Goal: Check status: Check status

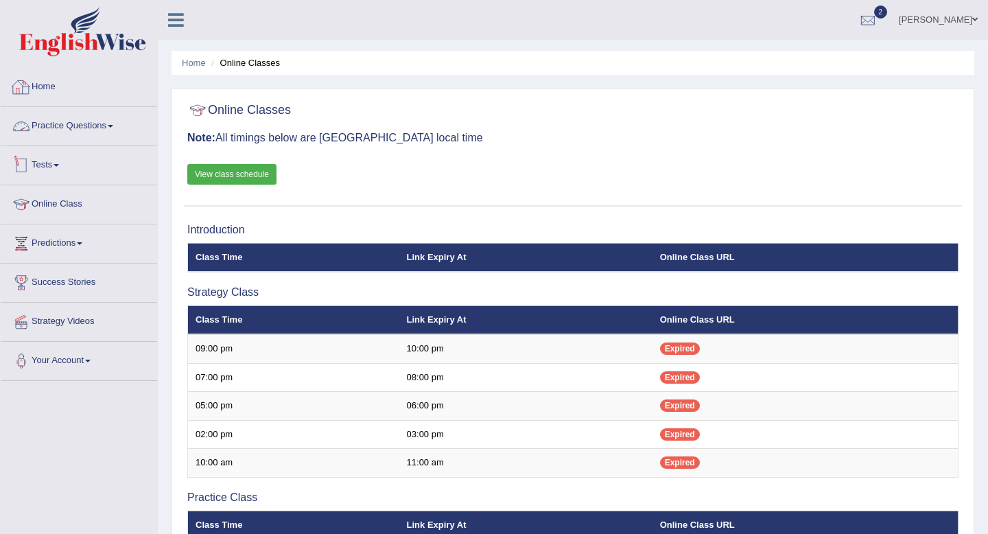
click at [67, 164] on link "Tests" at bounding box center [79, 163] width 156 height 34
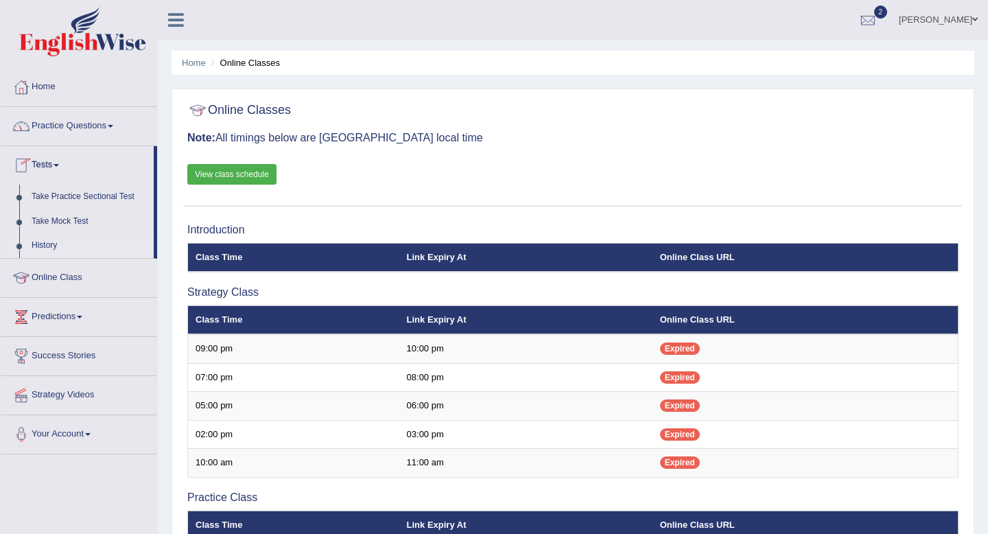
click at [49, 246] on link "History" at bounding box center [89, 245] width 128 height 25
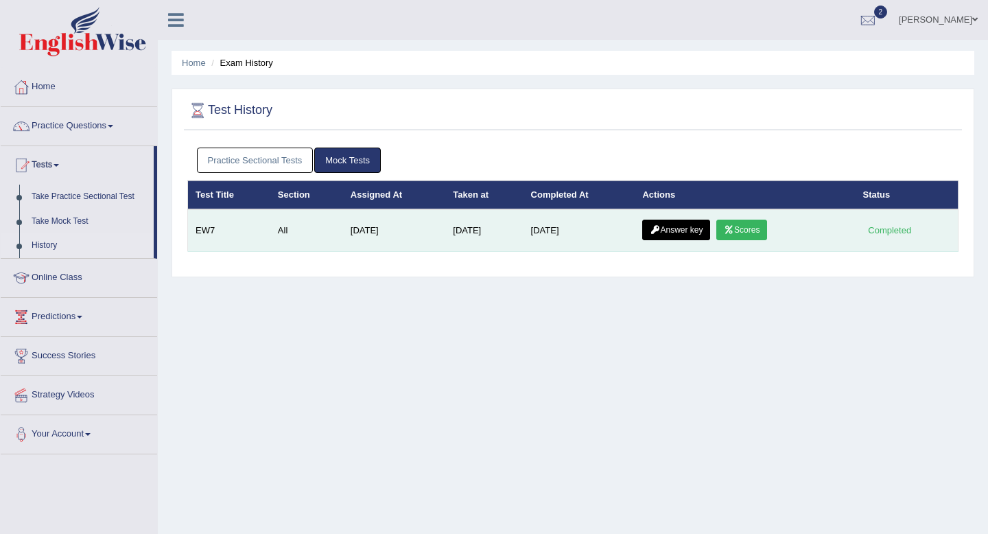
click at [692, 235] on link "Answer key" at bounding box center [676, 230] width 68 height 21
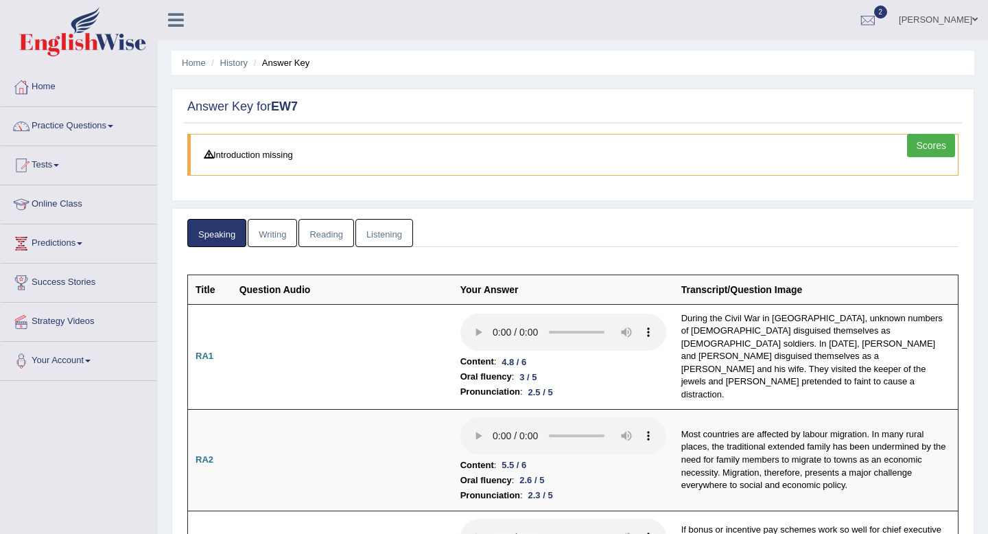
click at [270, 234] on link "Writing" at bounding box center [272, 233] width 49 height 28
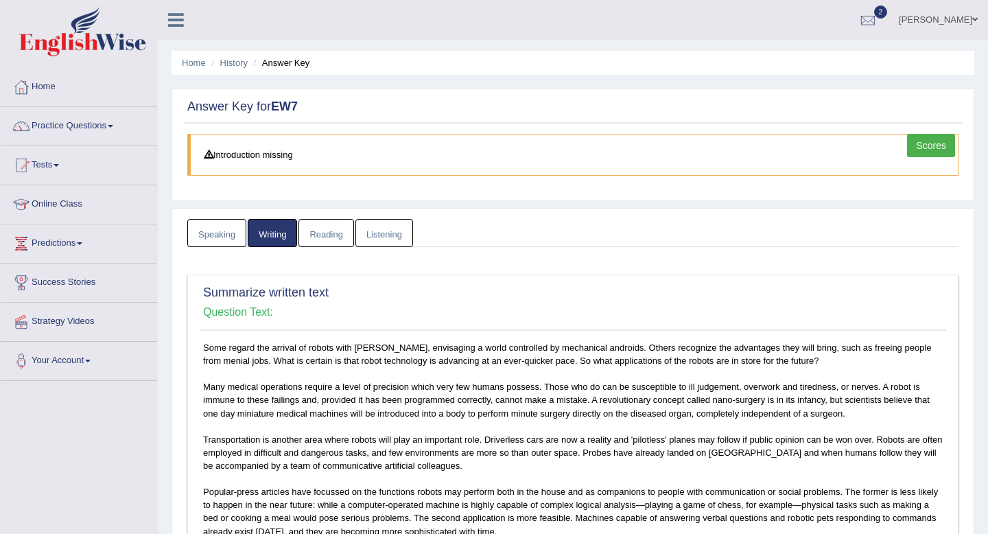
click at [319, 233] on link "Reading" at bounding box center [325, 233] width 55 height 28
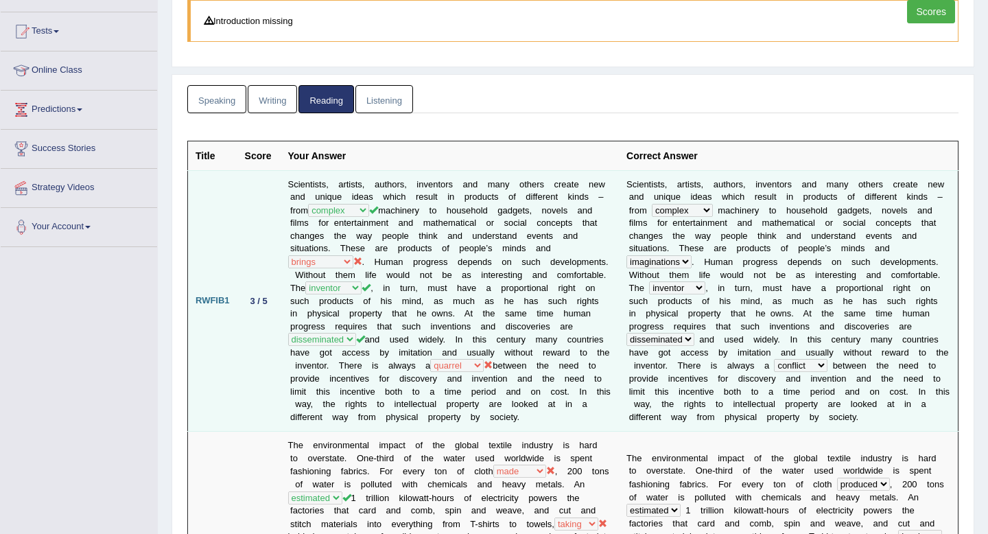
scroll to position [99, 0]
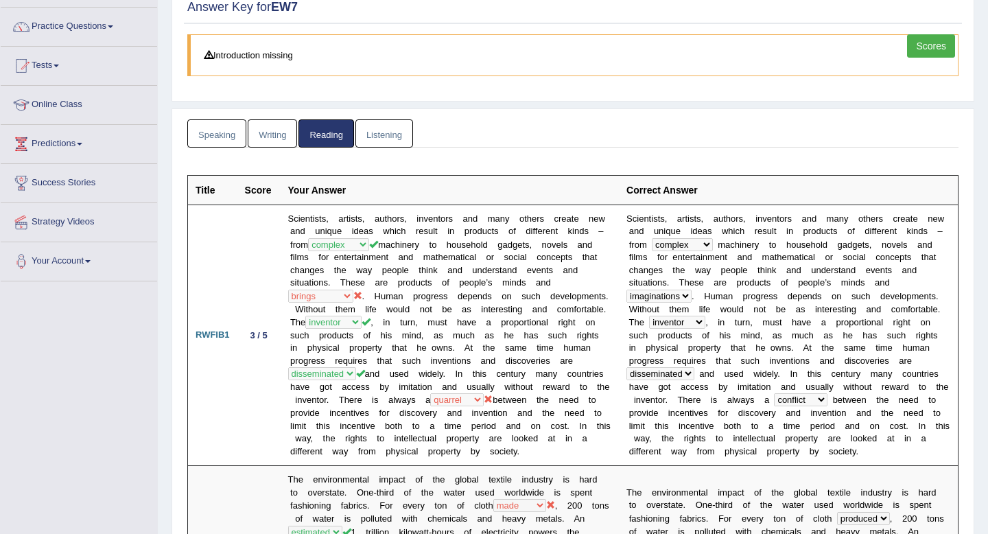
click at [385, 138] on link "Listening" at bounding box center [384, 133] width 58 height 28
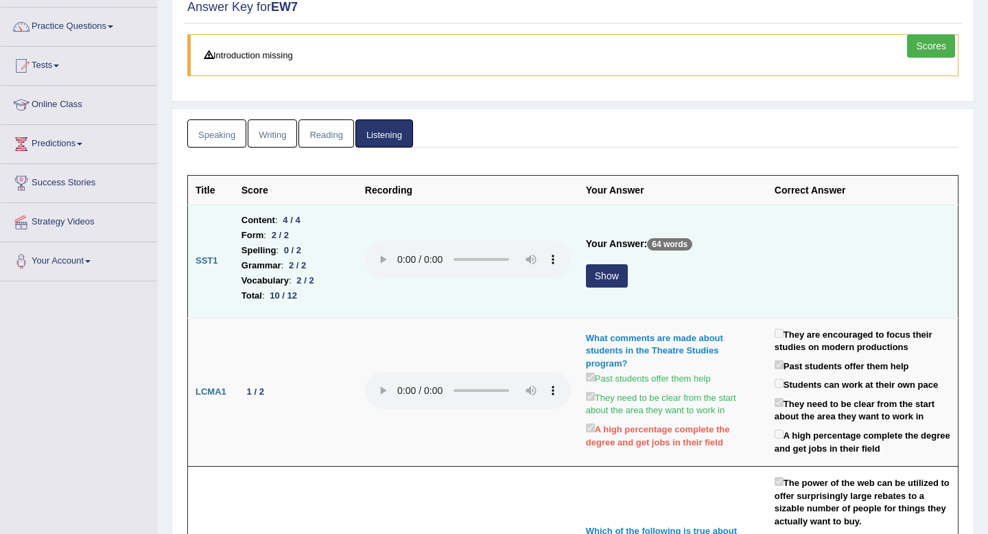
click at [610, 274] on button "Show" at bounding box center [607, 275] width 42 height 23
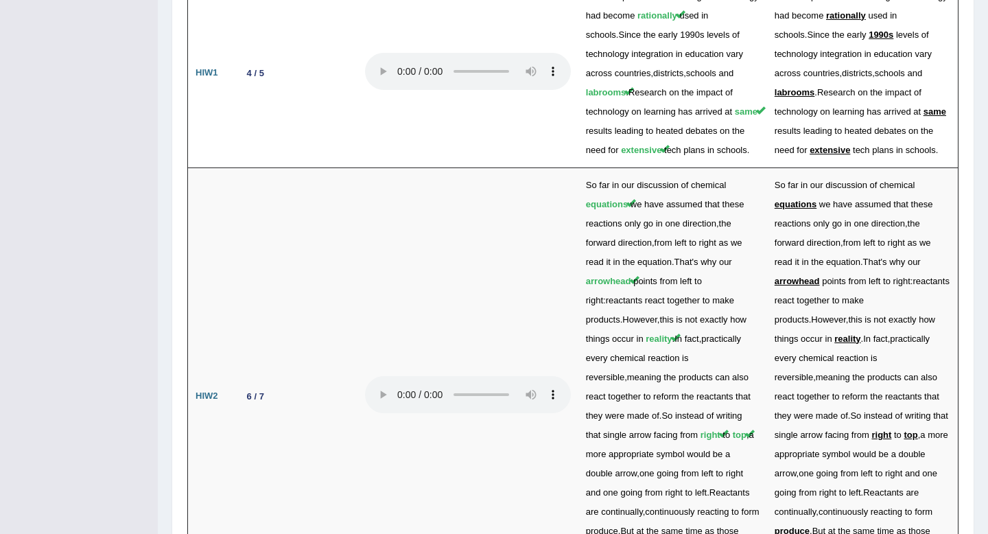
scroll to position [3518, 0]
